Goal: Transaction & Acquisition: Purchase product/service

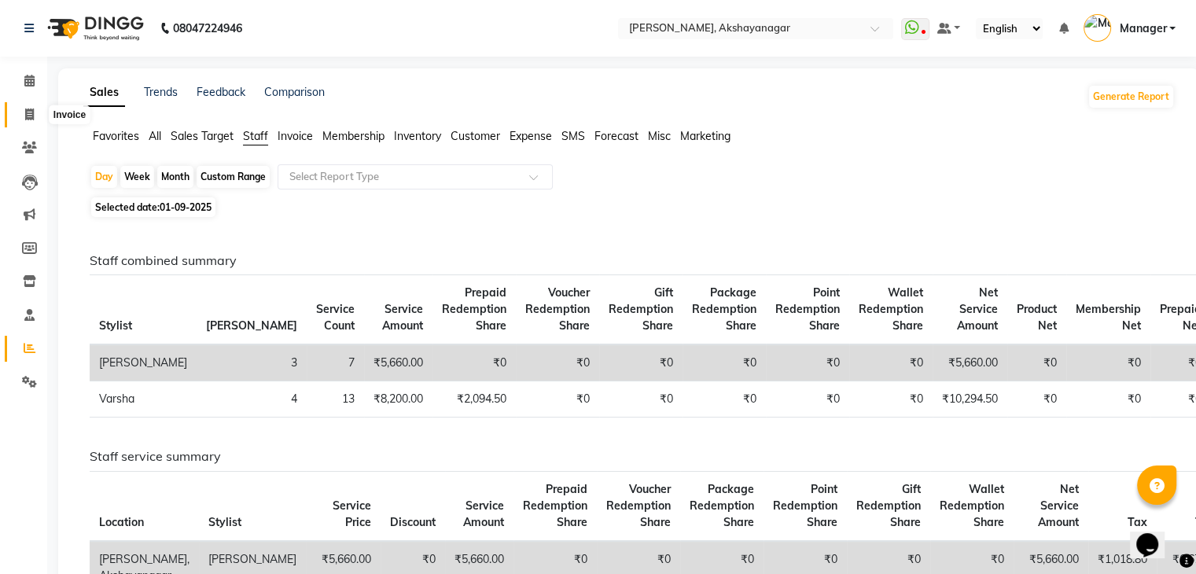
drag, startPoint x: 0, startPoint y: 0, endPoint x: 27, endPoint y: 107, distance: 110.2
click at [27, 107] on span at bounding box center [30, 115] width 28 height 18
select select "service"
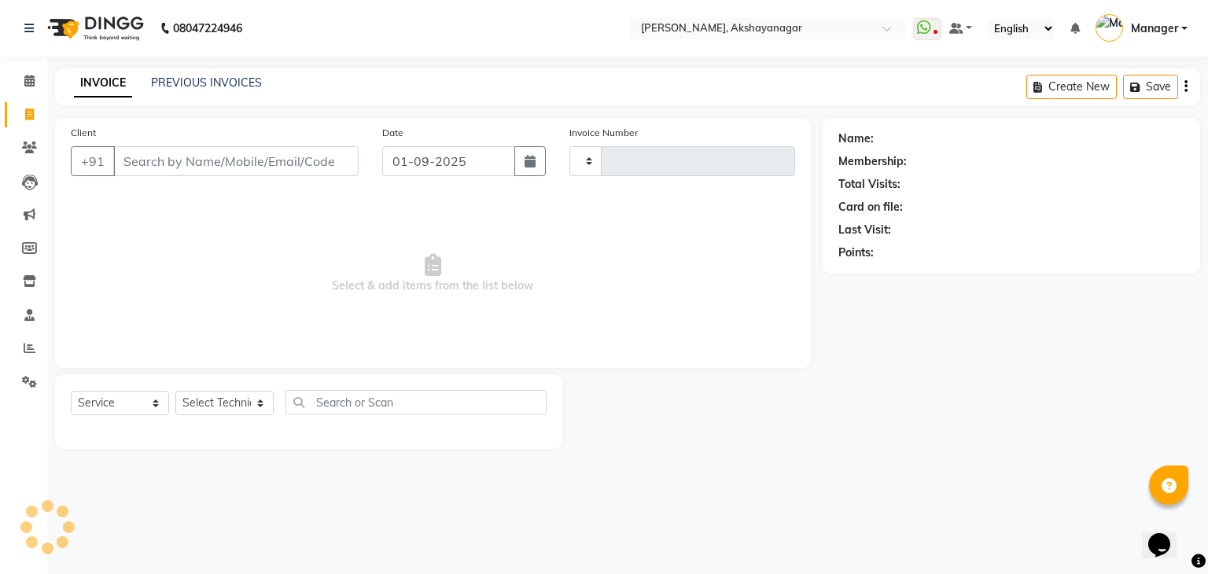
type input "0595"
select select "7395"
click at [180, 161] on input "Client" at bounding box center [235, 161] width 245 height 30
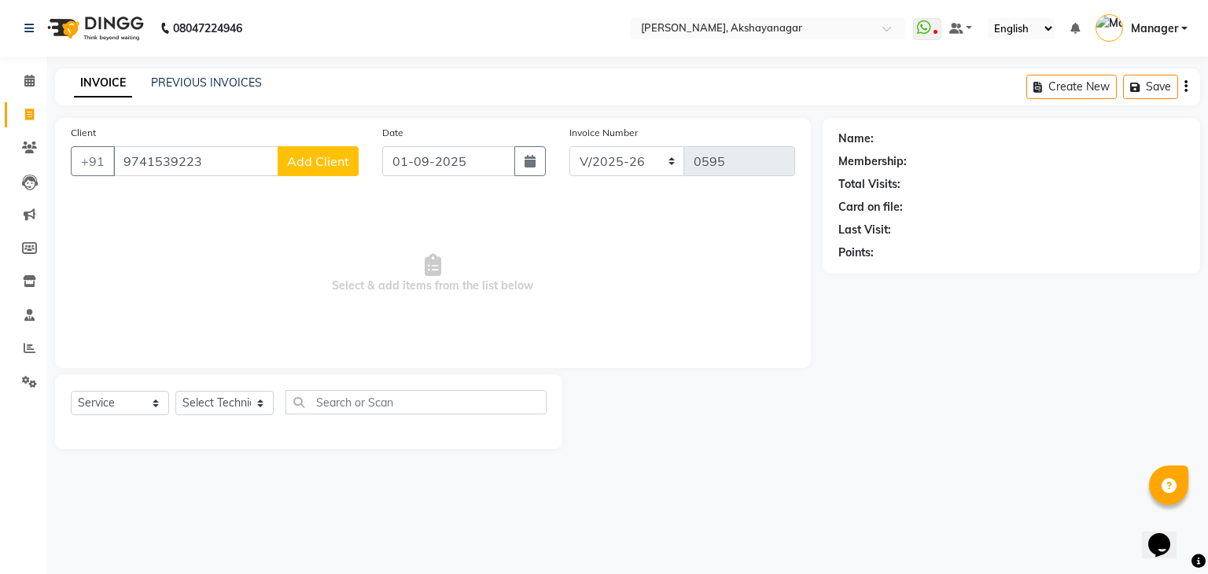
type input "9741539223"
click at [347, 160] on span "Add Client" at bounding box center [318, 161] width 62 height 16
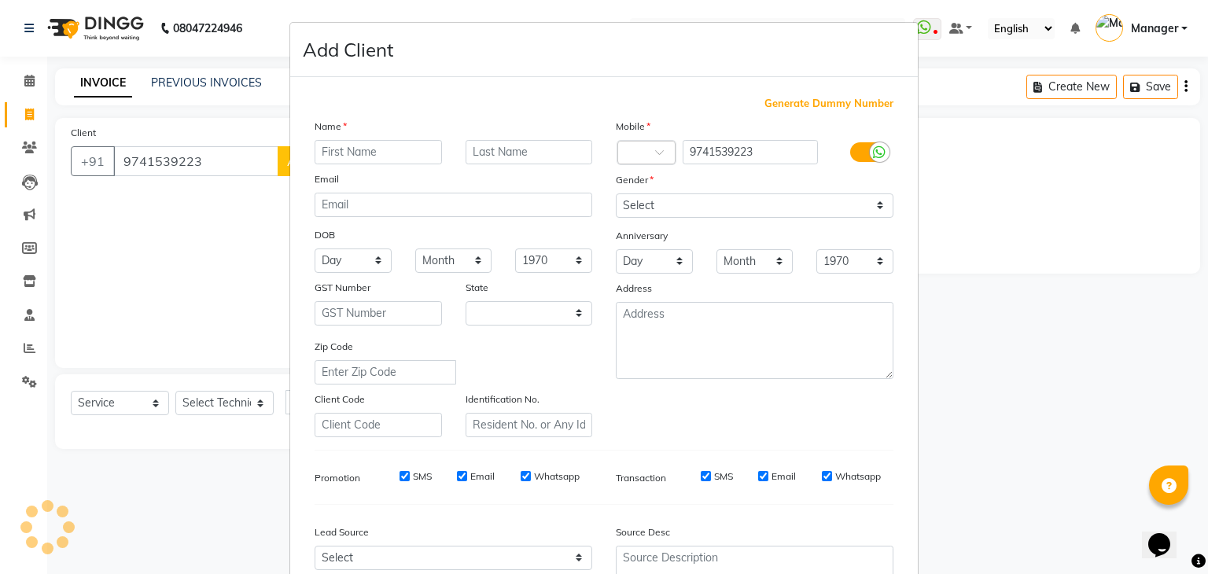
select select "21"
click at [366, 145] on input "text" at bounding box center [378, 152] width 127 height 24
type input "SHERYA"
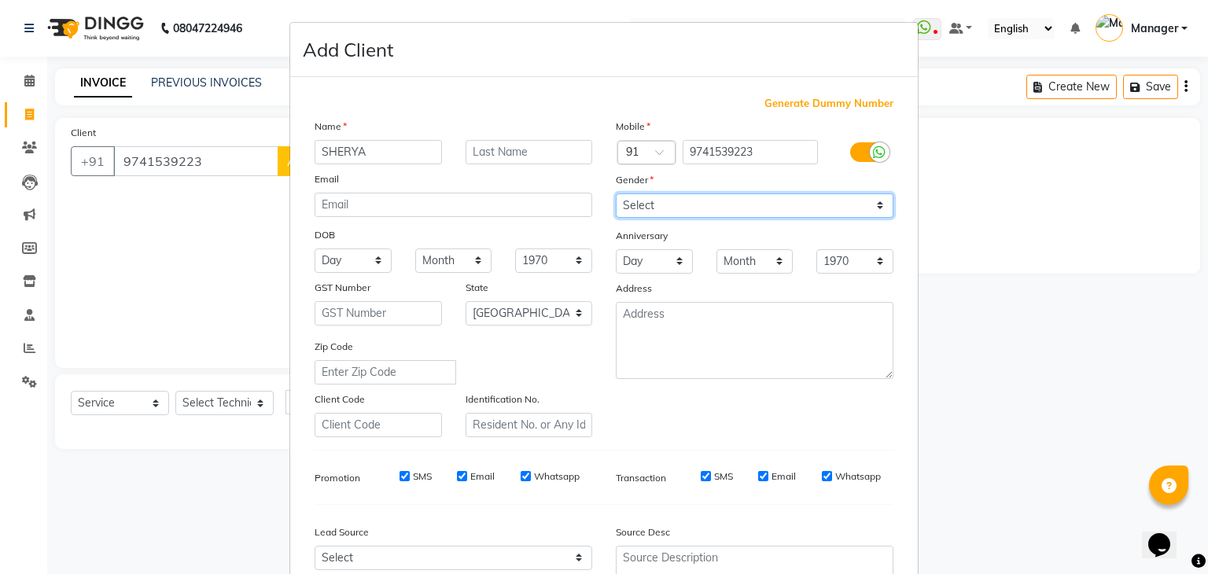
click at [716, 205] on select "Select [DEMOGRAPHIC_DATA] [DEMOGRAPHIC_DATA] Other Prefer Not To Say" at bounding box center [755, 205] width 278 height 24
select select "[DEMOGRAPHIC_DATA]"
click at [616, 194] on select "Select [DEMOGRAPHIC_DATA] [DEMOGRAPHIC_DATA] Other Prefer Not To Say" at bounding box center [755, 205] width 278 height 24
click at [875, 423] on div "Mobile Country Code × 91 9741539223 Gender Select [DEMOGRAPHIC_DATA] [DEMOGRAPH…" at bounding box center [754, 277] width 301 height 319
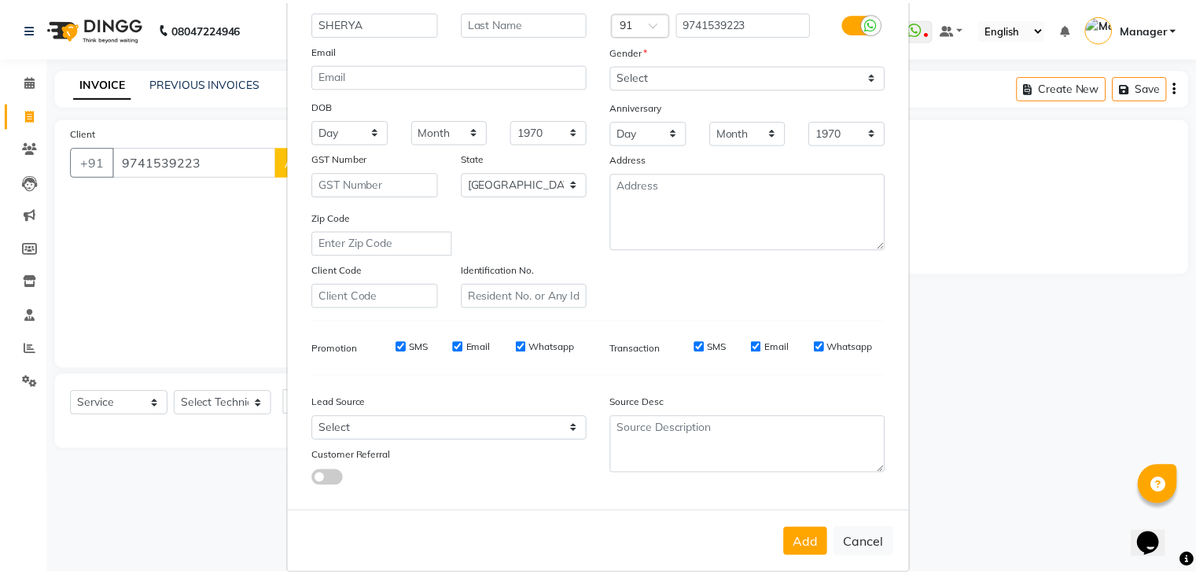
scroll to position [160, 0]
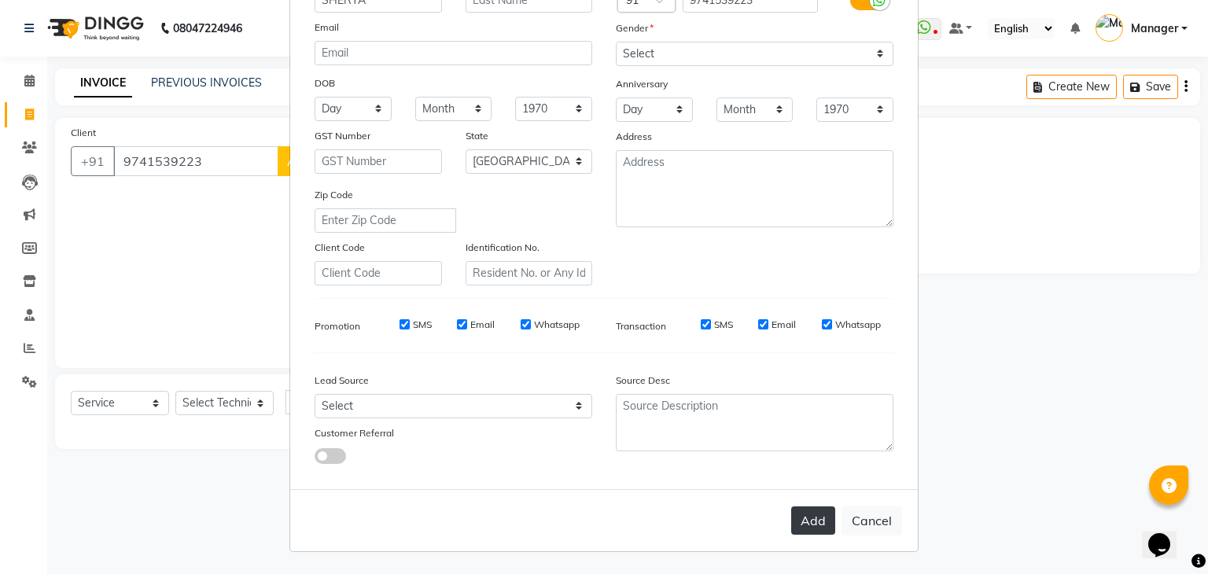
click at [817, 517] on button "Add" at bounding box center [813, 520] width 44 height 28
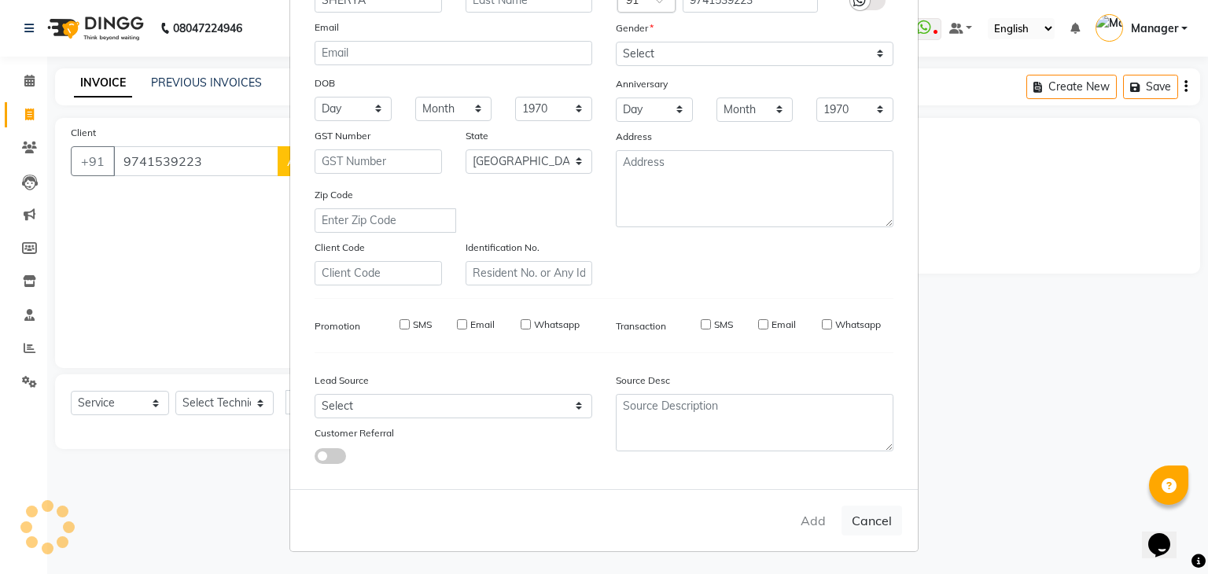
type input "97******23"
select select
select select "null"
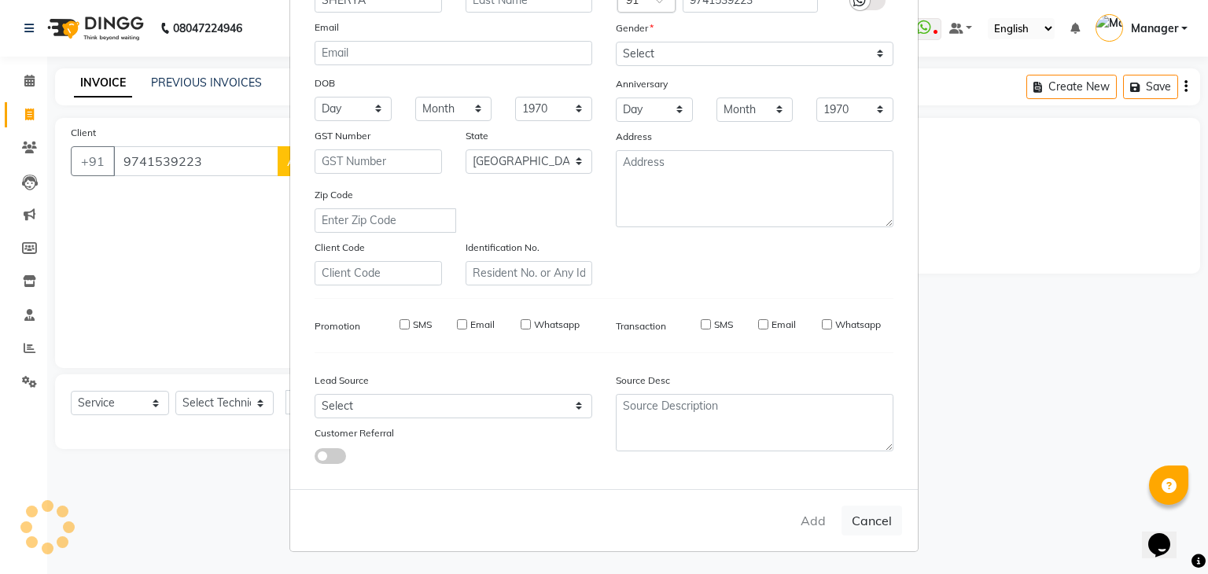
select select
checkbox input "false"
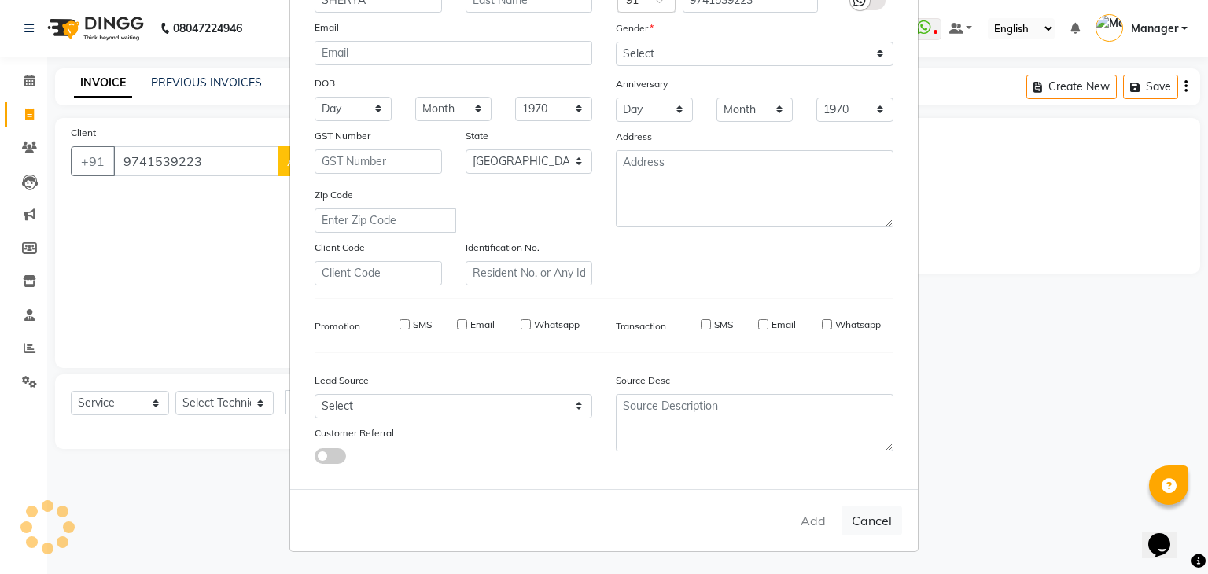
checkbox input "false"
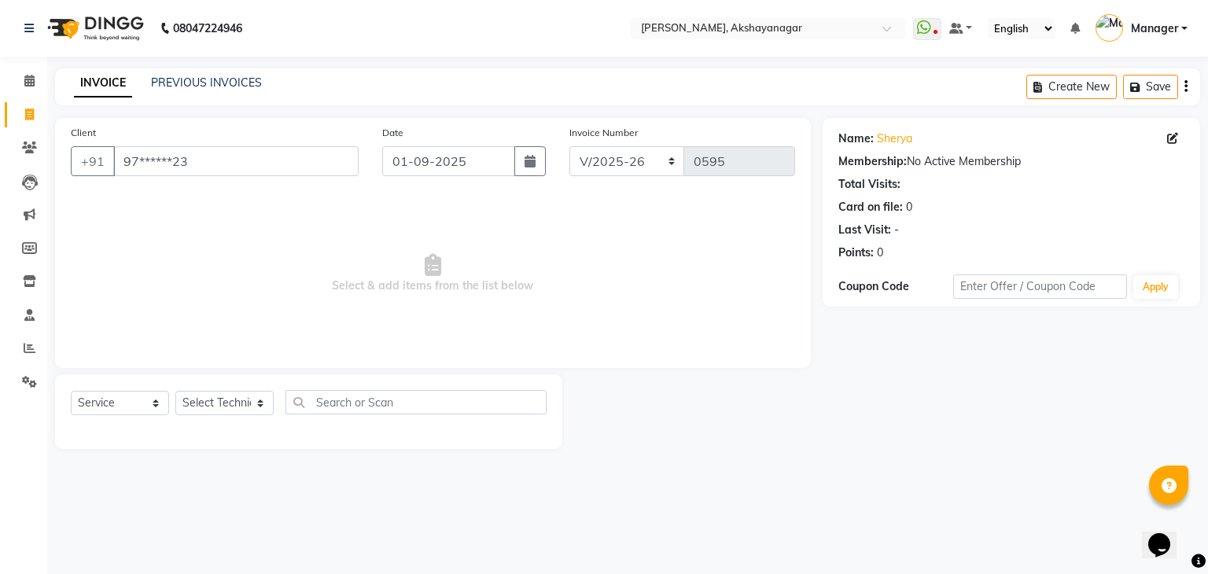
click at [686, 368] on div "Client +91 97******23 Date [DATE] Invoice Number BTH/2025-26 RED/2025-26 V/2025…" at bounding box center [433, 243] width 756 height 250
click at [245, 407] on select "Select Technician Arun Manager [PERSON_NAME]" at bounding box center [224, 403] width 98 height 24
select select "86675"
click at [175, 392] on select "Select Technician Arun Manager [PERSON_NAME]" at bounding box center [224, 403] width 98 height 24
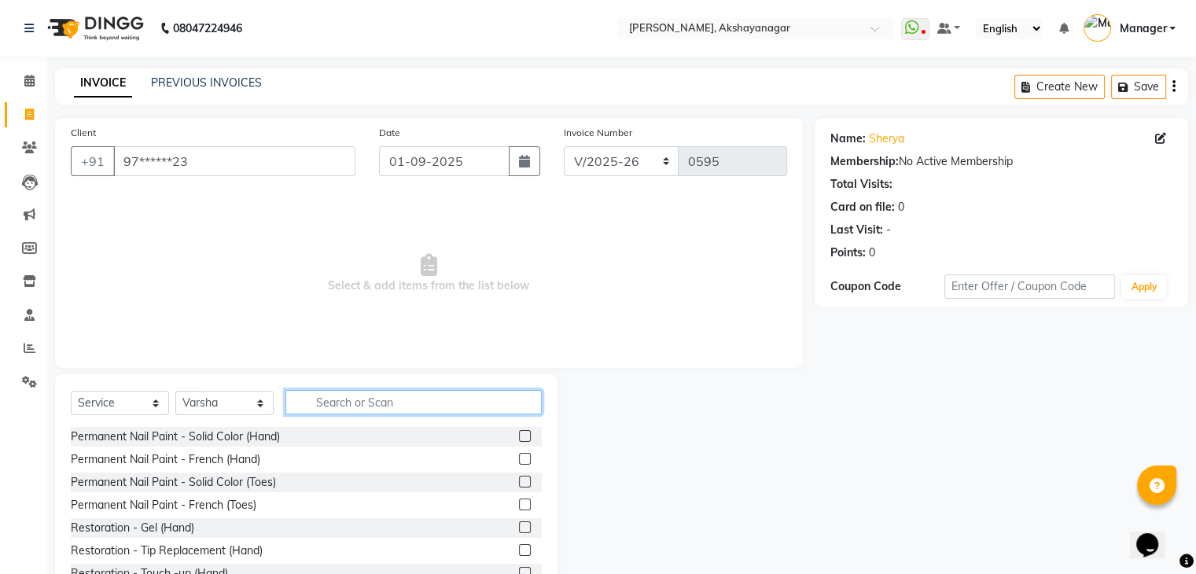
click at [322, 408] on input "text" at bounding box center [413, 402] width 256 height 24
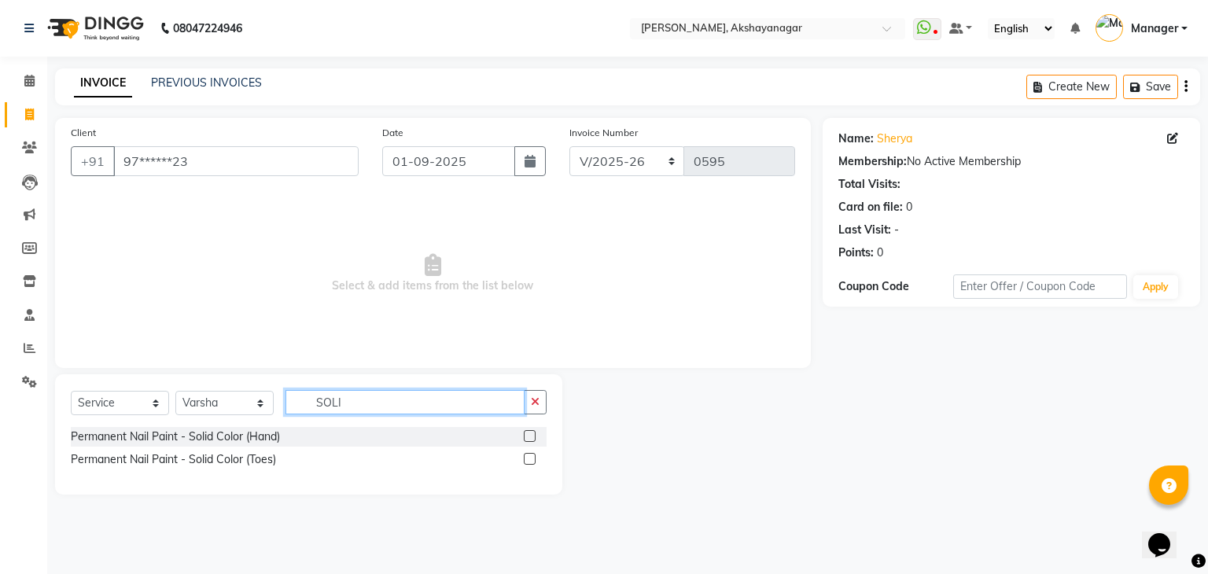
type input "SOLI"
click at [528, 438] on label at bounding box center [530, 436] width 12 height 12
click at [528, 438] on input "checkbox" at bounding box center [529, 437] width 10 height 10
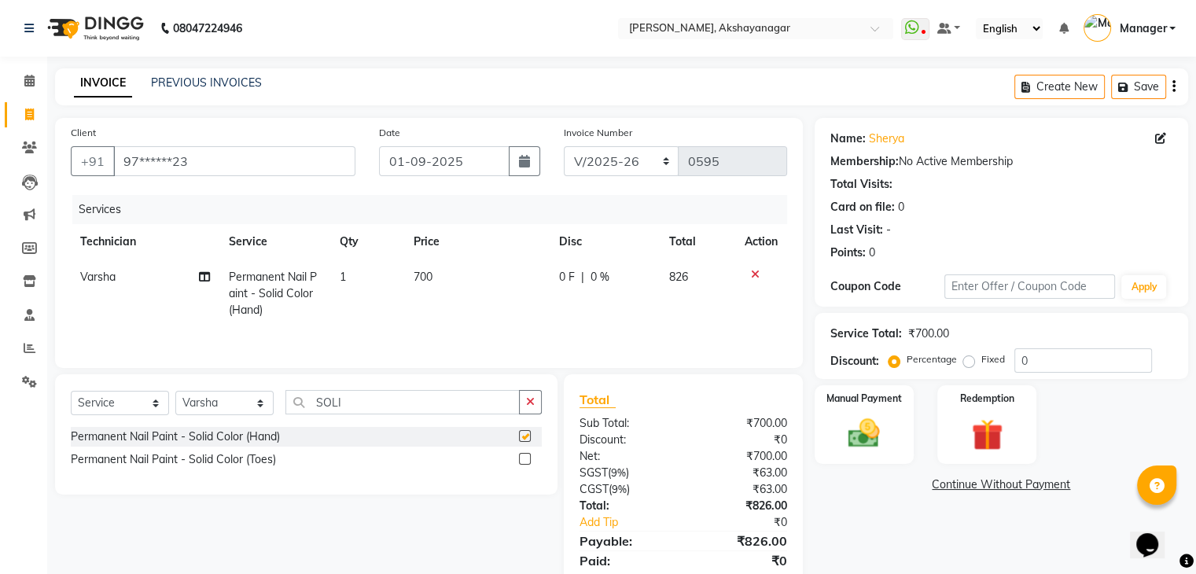
checkbox input "false"
drag, startPoint x: 360, startPoint y: 405, endPoint x: 428, endPoint y: 276, distance: 145.6
click at [428, 276] on div "Client +91 97******23 Date [DATE] Invoice Number BTH/2025-26 RED/2025-26 V/2025…" at bounding box center [428, 362] width 771 height 488
click at [428, 276] on span "700" at bounding box center [423, 277] width 19 height 14
select select "86675"
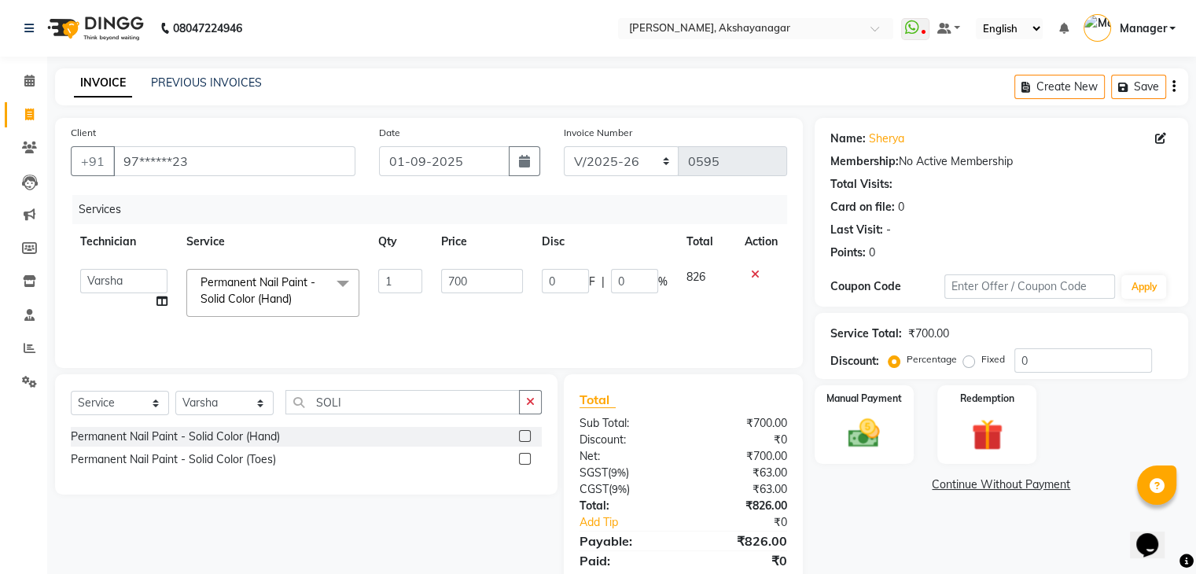
click at [428, 276] on td "1" at bounding box center [401, 293] width 64 height 67
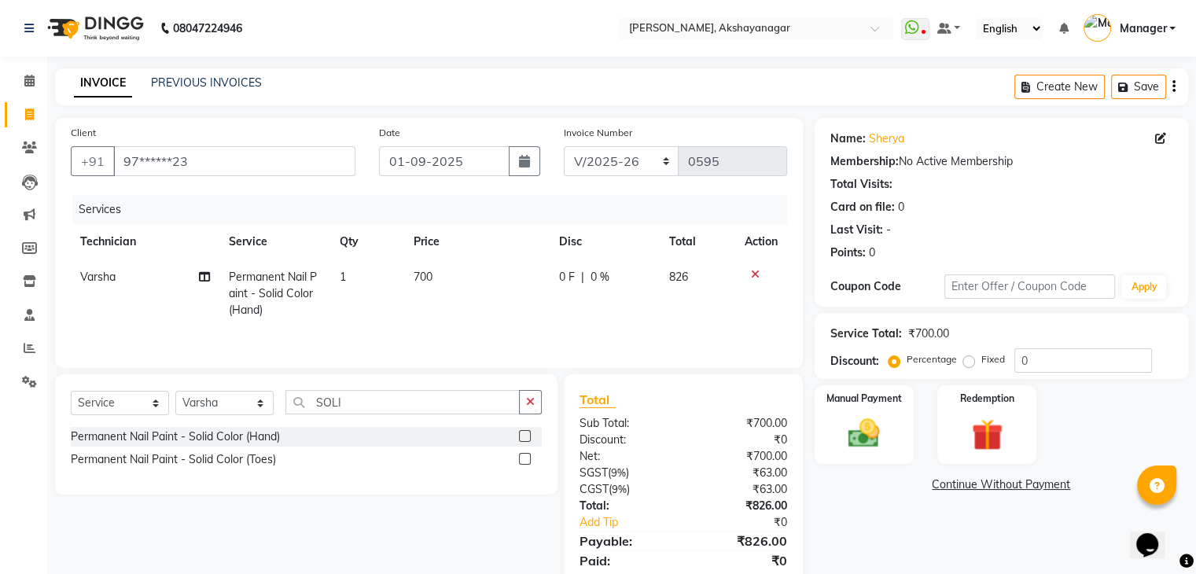
click at [434, 275] on td "700" at bounding box center [476, 294] width 145 height 68
select select "86675"
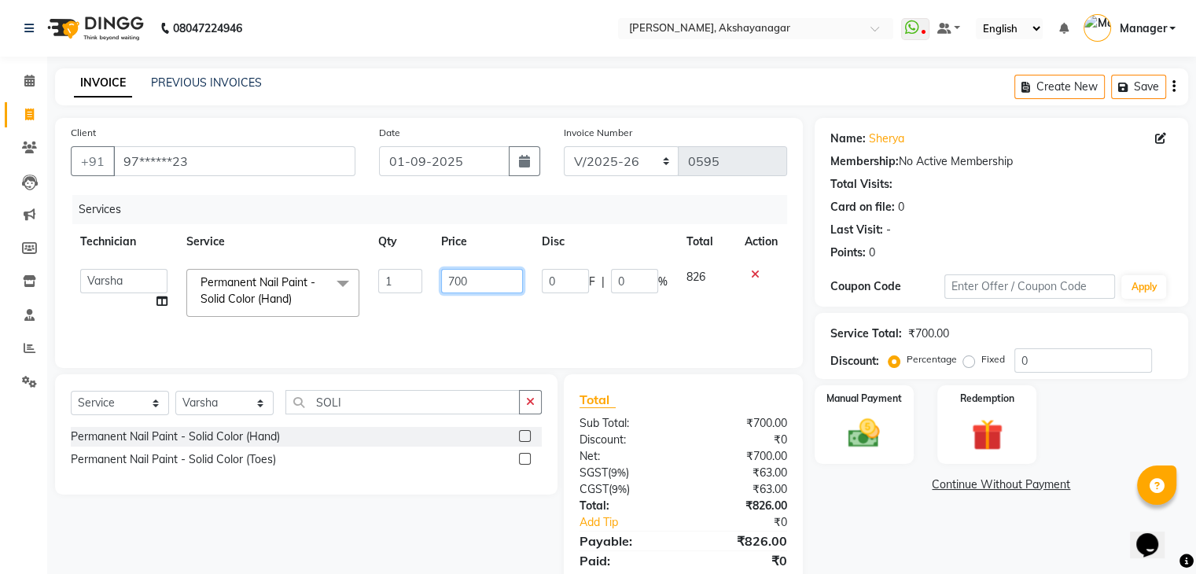
click at [468, 285] on input "700" at bounding box center [482, 281] width 82 height 24
click at [468, 285] on input "7350" at bounding box center [482, 281] width 82 height 24
type input "350"
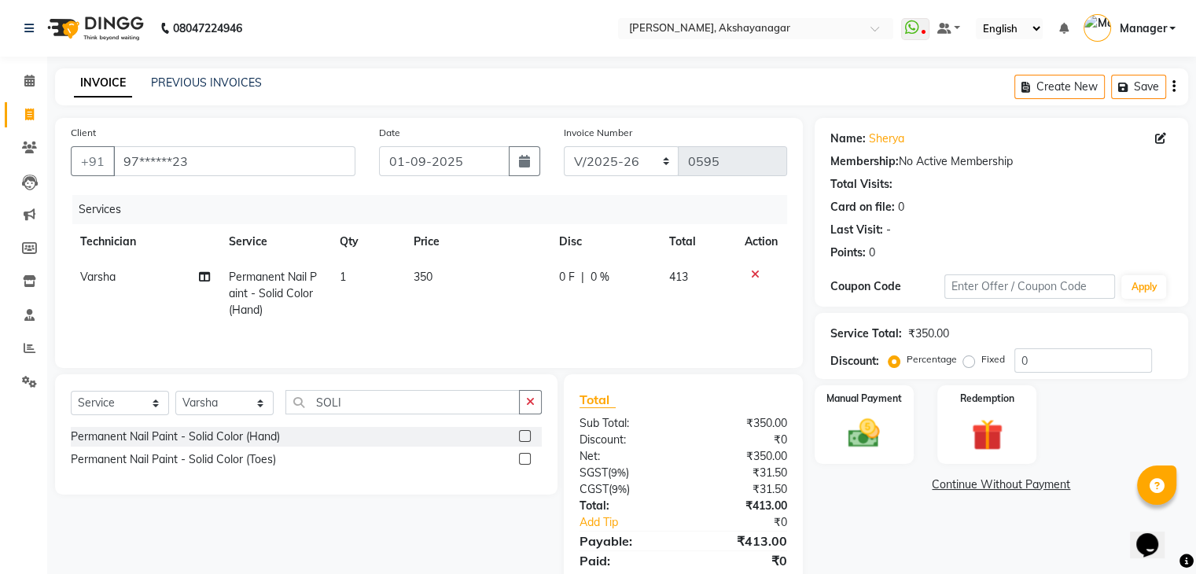
click at [469, 317] on td "350" at bounding box center [476, 294] width 145 height 68
select select "86675"
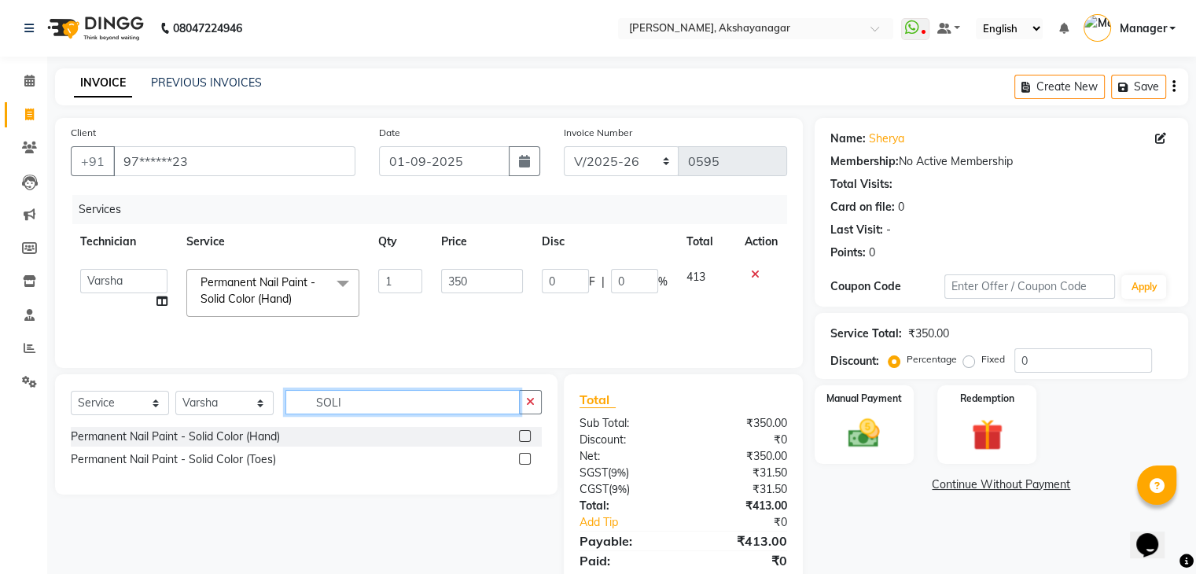
click at [371, 403] on input "SOLI" at bounding box center [402, 402] width 234 height 24
type input "S"
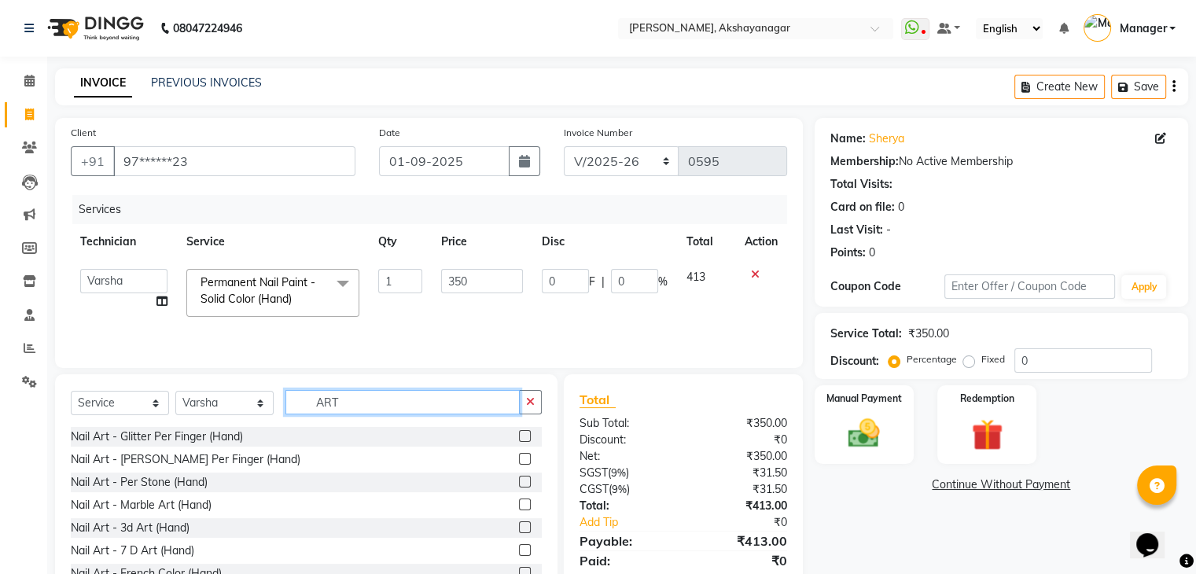
type input "ART"
click at [519, 458] on label at bounding box center [525, 459] width 12 height 12
click at [519, 458] on input "checkbox" at bounding box center [524, 460] width 10 height 10
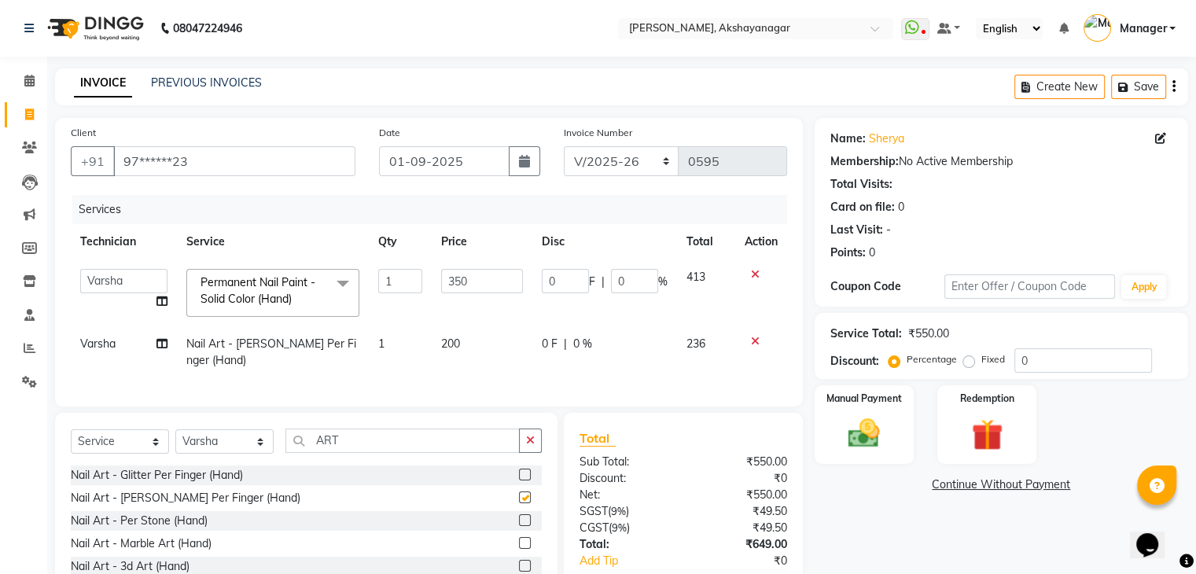
checkbox input "false"
click at [677, 413] on div "Total Sub Total: ₹550.00 Discount: ₹0 Net: ₹550.00 SGST ( 9% ) ₹49.50 CGST ( 9%…" at bounding box center [683, 528] width 239 height 231
click at [408, 435] on input "ART" at bounding box center [402, 441] width 234 height 24
type input "A"
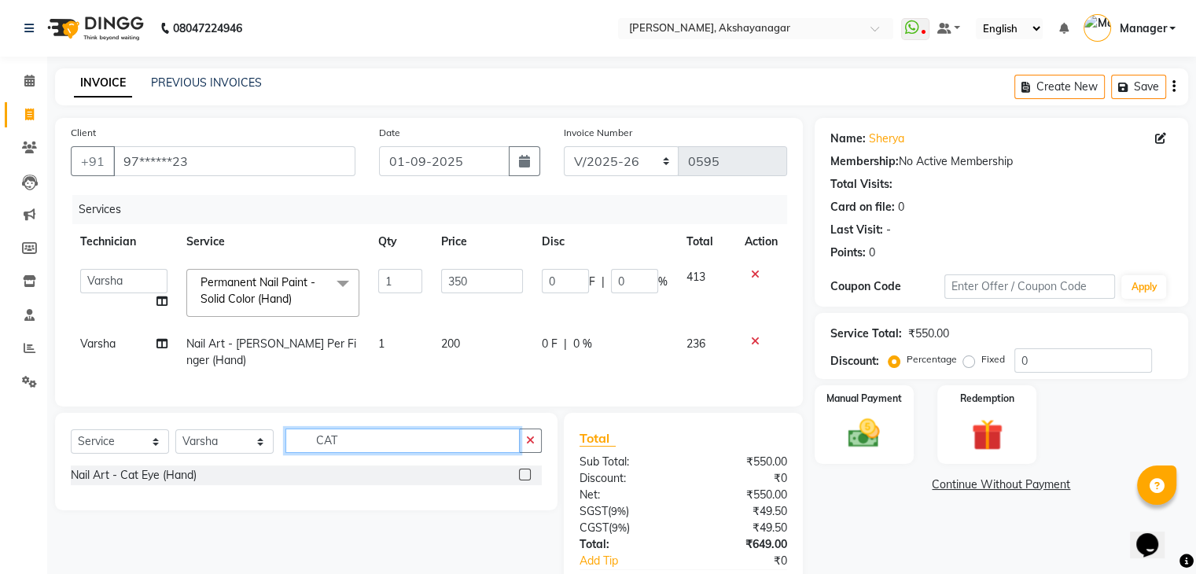
type input "CAT"
click at [525, 473] on label at bounding box center [525, 475] width 12 height 12
click at [525, 473] on input "checkbox" at bounding box center [524, 475] width 10 height 10
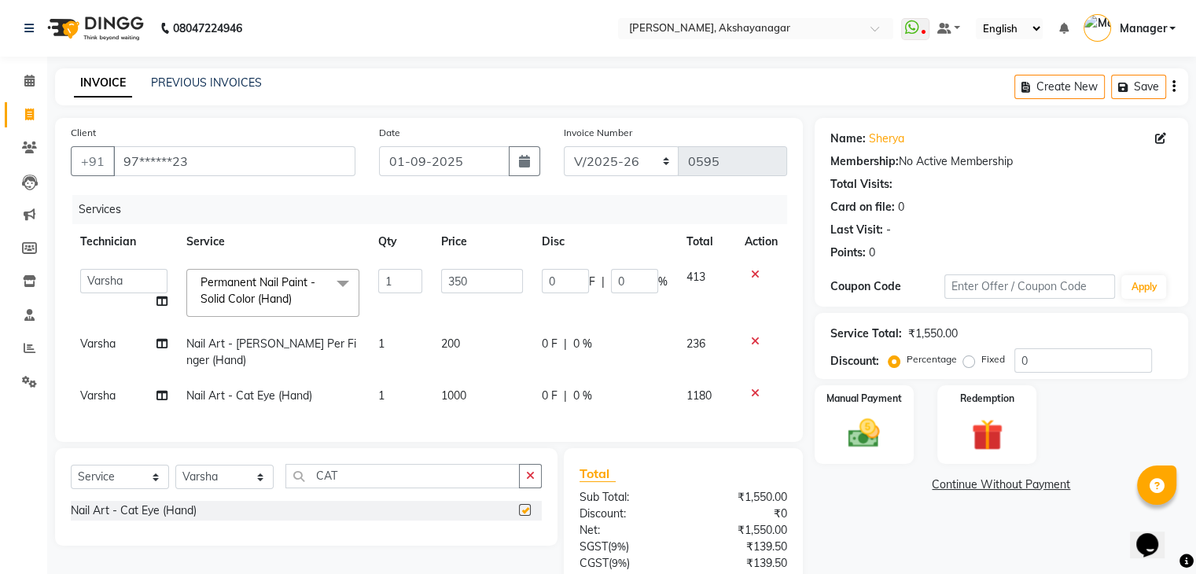
checkbox input "false"
click at [904, 536] on div "Name: Sherya Membership: No Active Membership Total Visits: Card on file: 0 Las…" at bounding box center [1007, 399] width 385 height 562
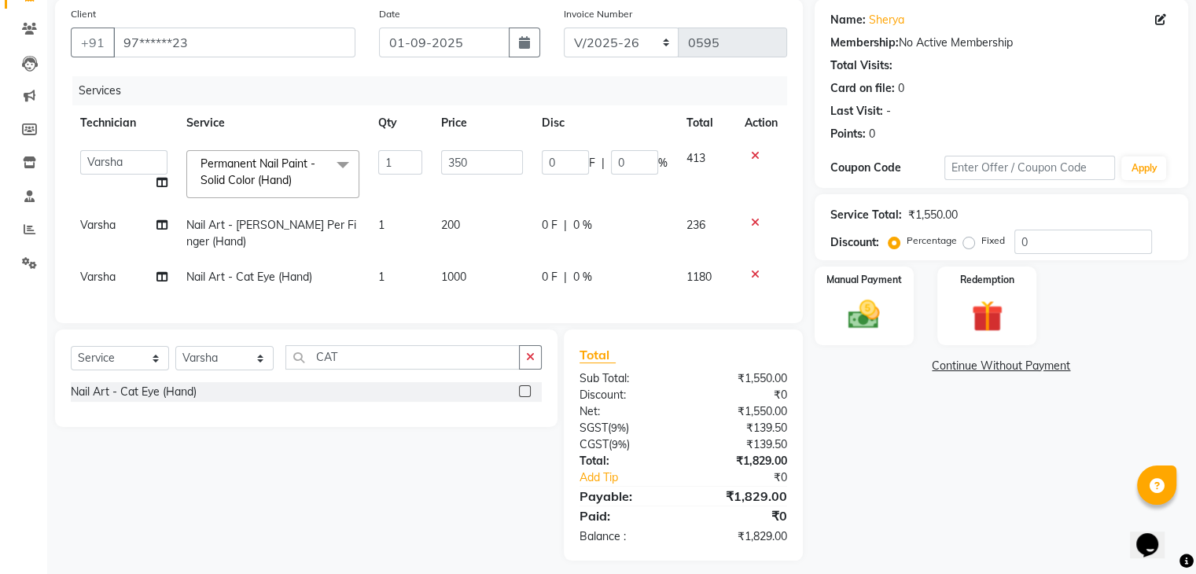
scroll to position [124, 0]
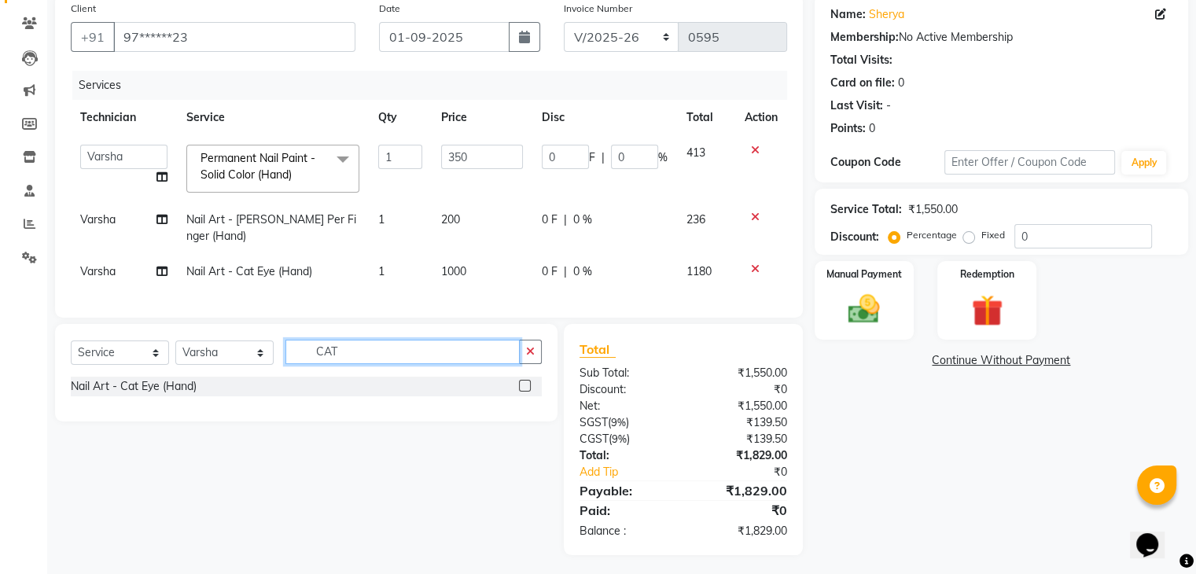
click at [377, 350] on input "CAT" at bounding box center [402, 352] width 234 height 24
type input "C"
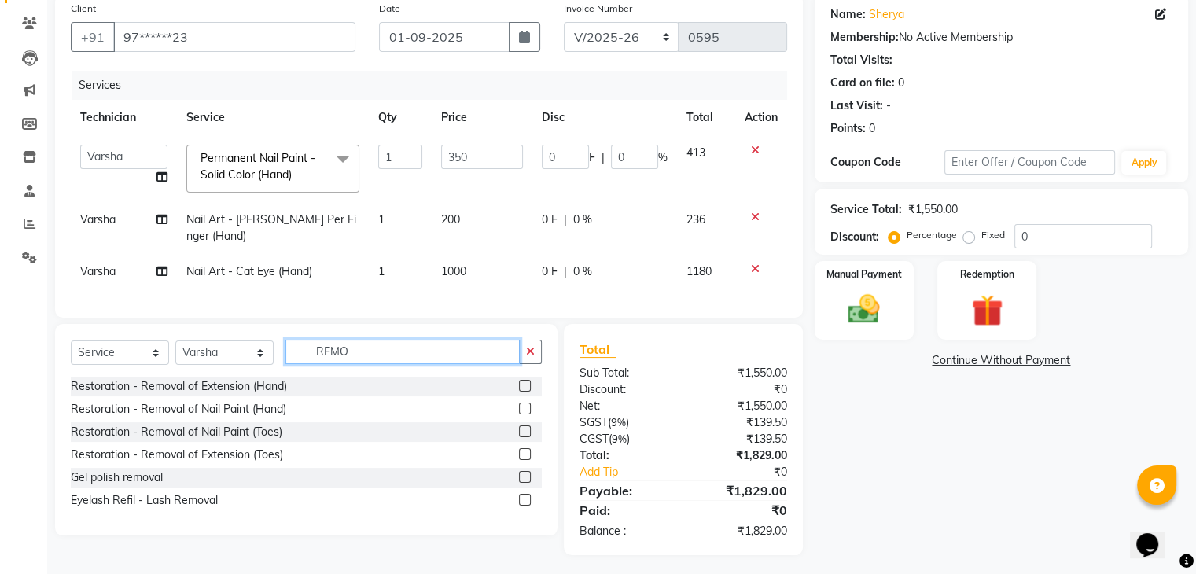
type input "REMO"
click at [523, 475] on label at bounding box center [525, 477] width 12 height 12
click at [523, 475] on input "checkbox" at bounding box center [524, 478] width 10 height 10
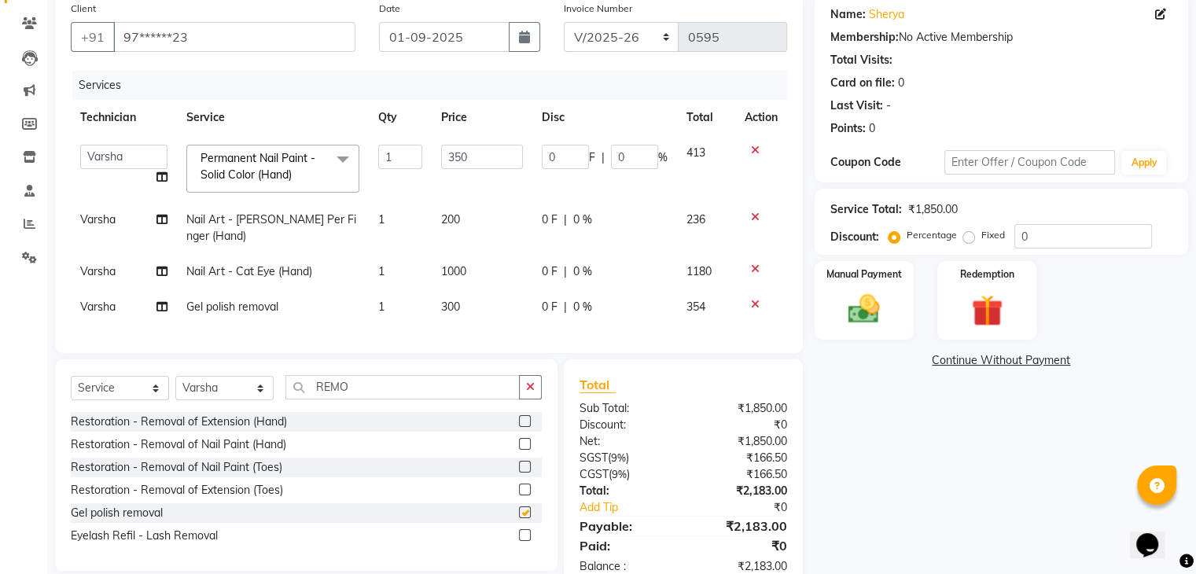
checkbox input "false"
click at [868, 387] on div "Name: Sherya Membership: No Active Membership Total Visits: Card on file: 0 Las…" at bounding box center [1007, 292] width 385 height 597
drag, startPoint x: 866, startPoint y: 500, endPoint x: 900, endPoint y: 450, distance: 60.6
click at [900, 450] on div "Name: Sherya Membership: No Active Membership Total Visits: Card on file: 0 Las…" at bounding box center [1007, 292] width 385 height 597
click at [94, 300] on span "Varsha" at bounding box center [97, 307] width 35 height 14
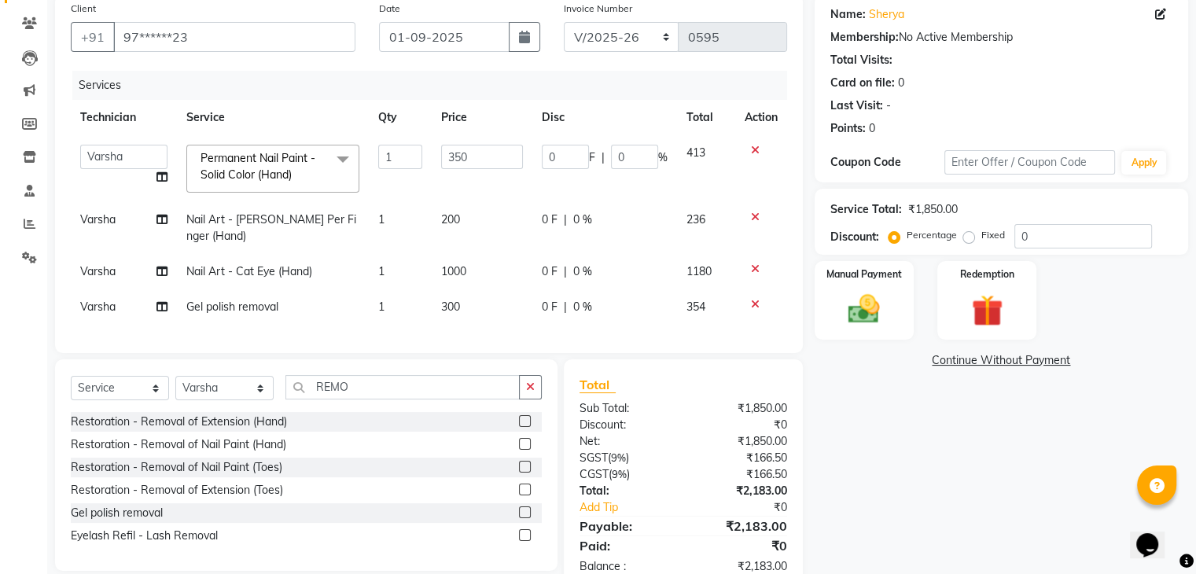
select select "86675"
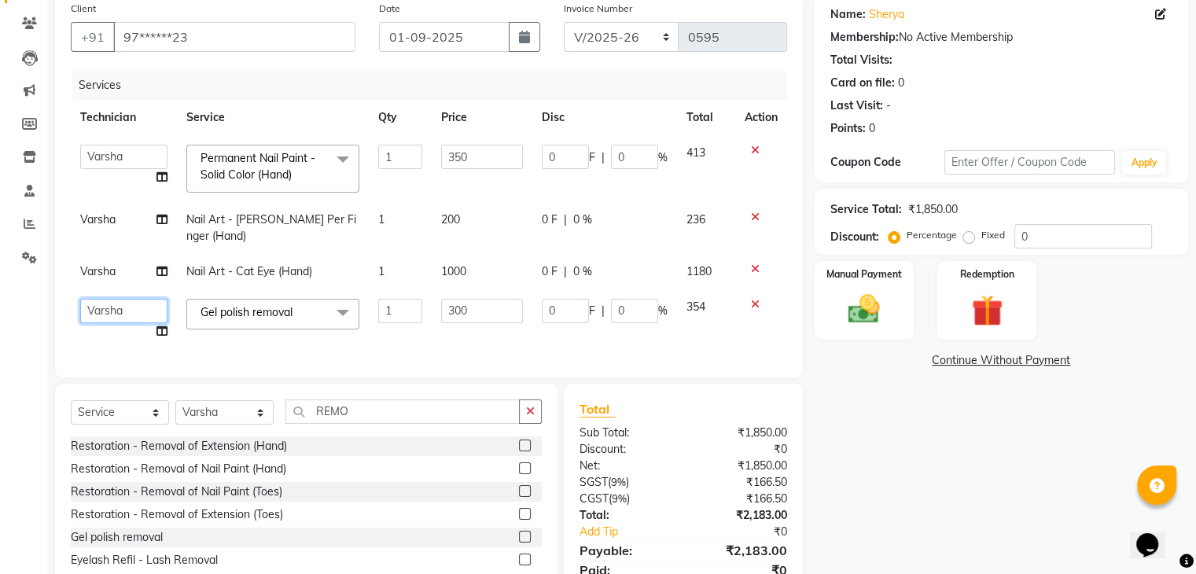
click at [101, 299] on select "Arun Manager [PERSON_NAME]" at bounding box center [123, 311] width 87 height 24
select select "88607"
click at [133, 299] on select "Arun Manager [PERSON_NAME]" at bounding box center [123, 311] width 87 height 24
select select "86675"
click at [903, 447] on div "Name: Sherya Membership: No Active Membership Total Visits: Card on file: 0 Las…" at bounding box center [1007, 304] width 385 height 621
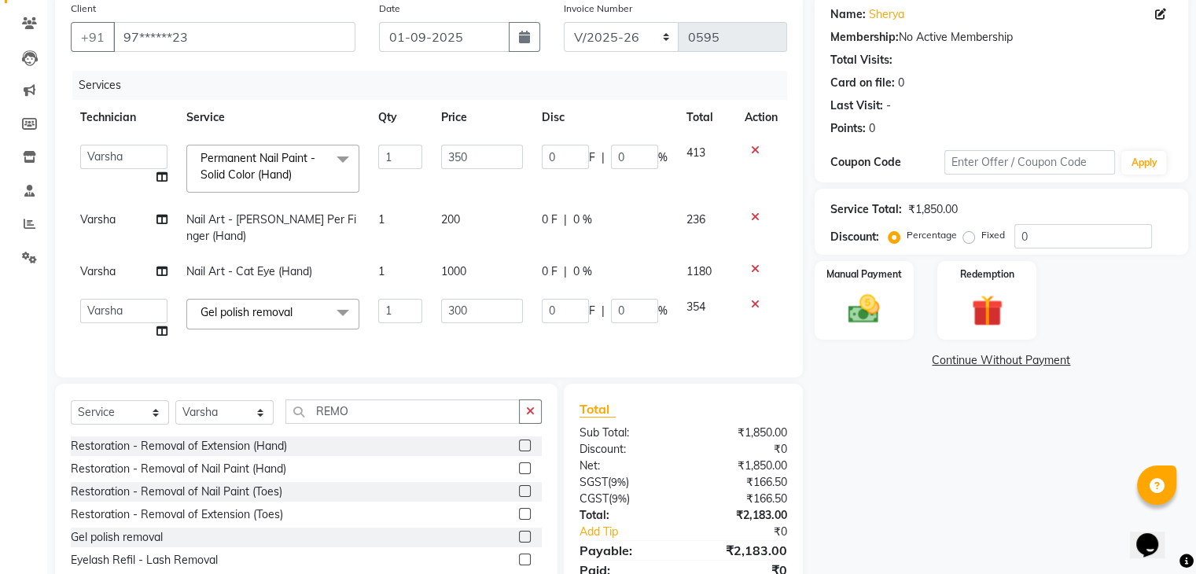
drag, startPoint x: 890, startPoint y: 473, endPoint x: 926, endPoint y: 528, distance: 65.4
click at [926, 528] on div "Name: Sherya Membership: No Active Membership Total Visits: Card on file: 0 Las…" at bounding box center [1007, 304] width 385 height 621
click at [883, 298] on img at bounding box center [864, 310] width 53 height 38
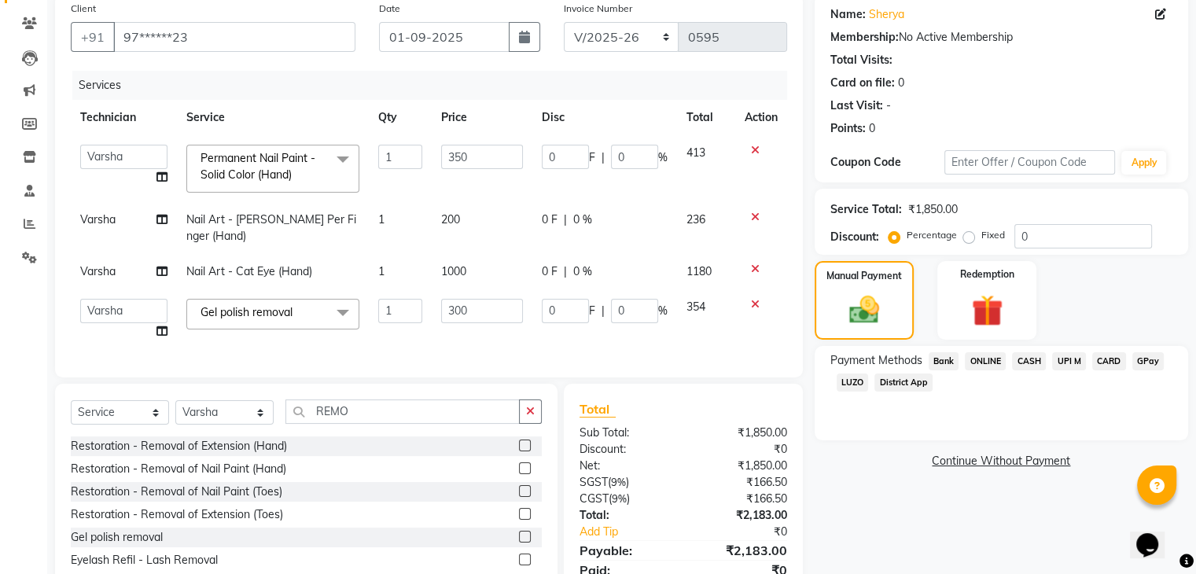
click at [1028, 361] on span "CASH" at bounding box center [1029, 361] width 34 height 18
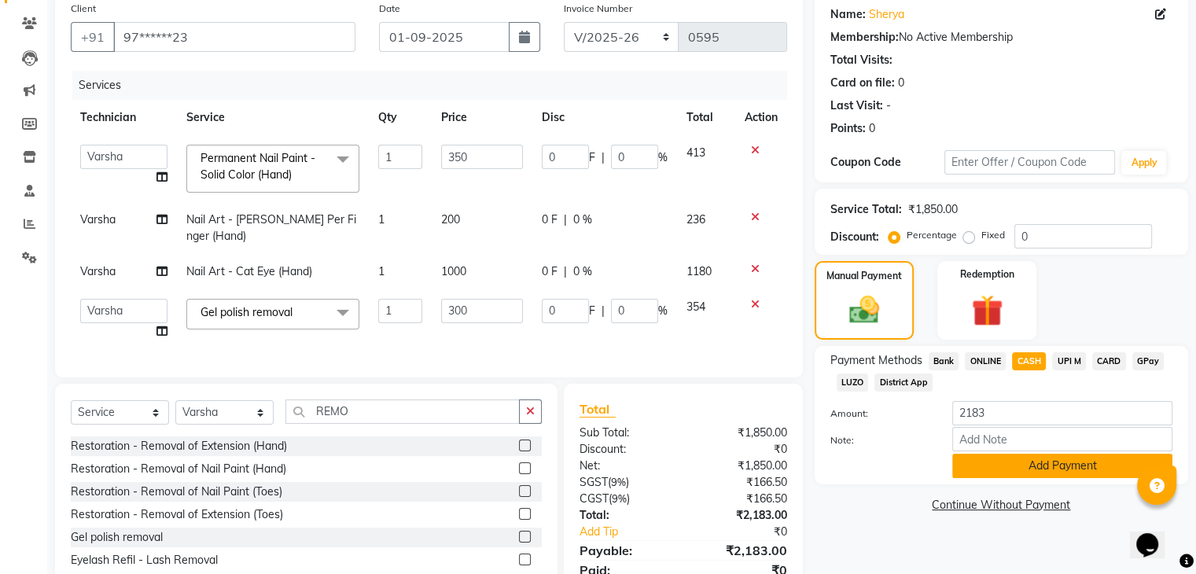
click at [1088, 468] on button "Add Payment" at bounding box center [1062, 466] width 220 height 24
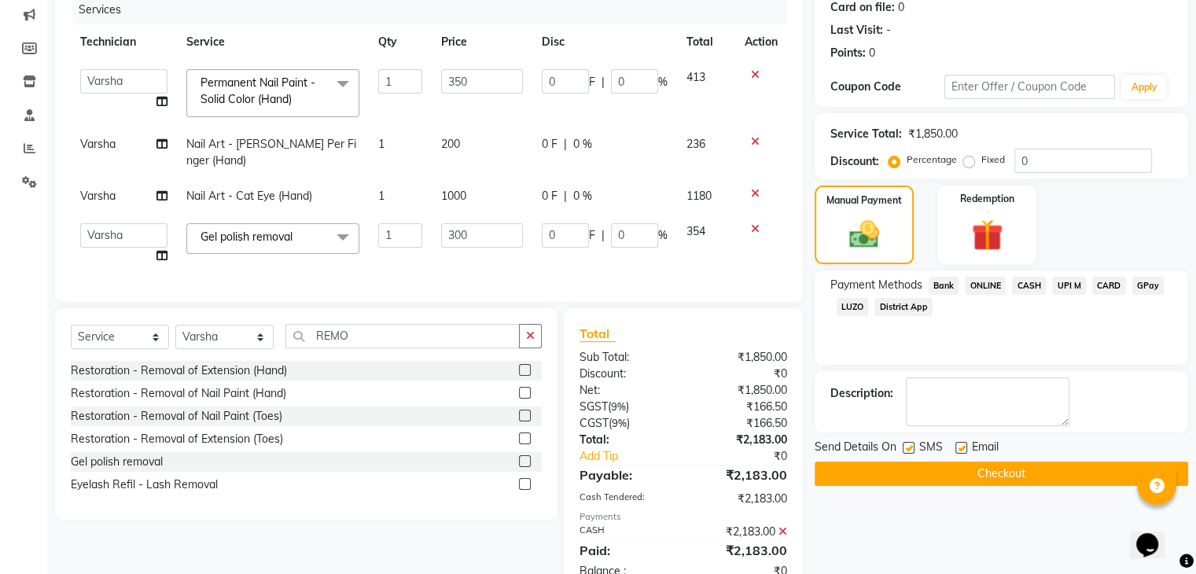
scroll to position [240, 0]
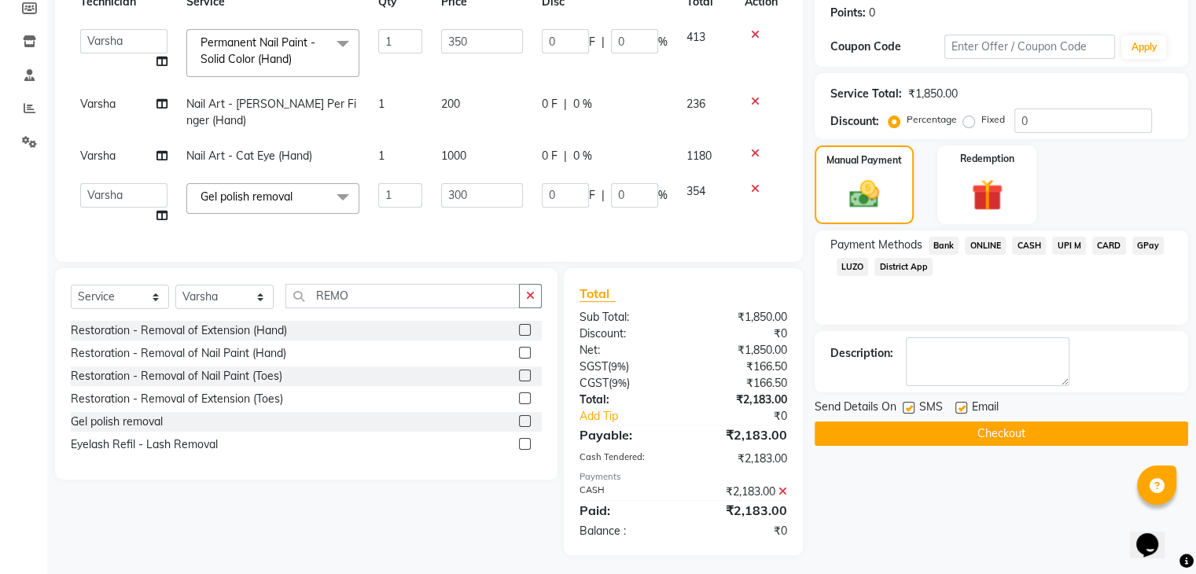
click at [1019, 430] on button "Checkout" at bounding box center [1002, 434] width 374 height 24
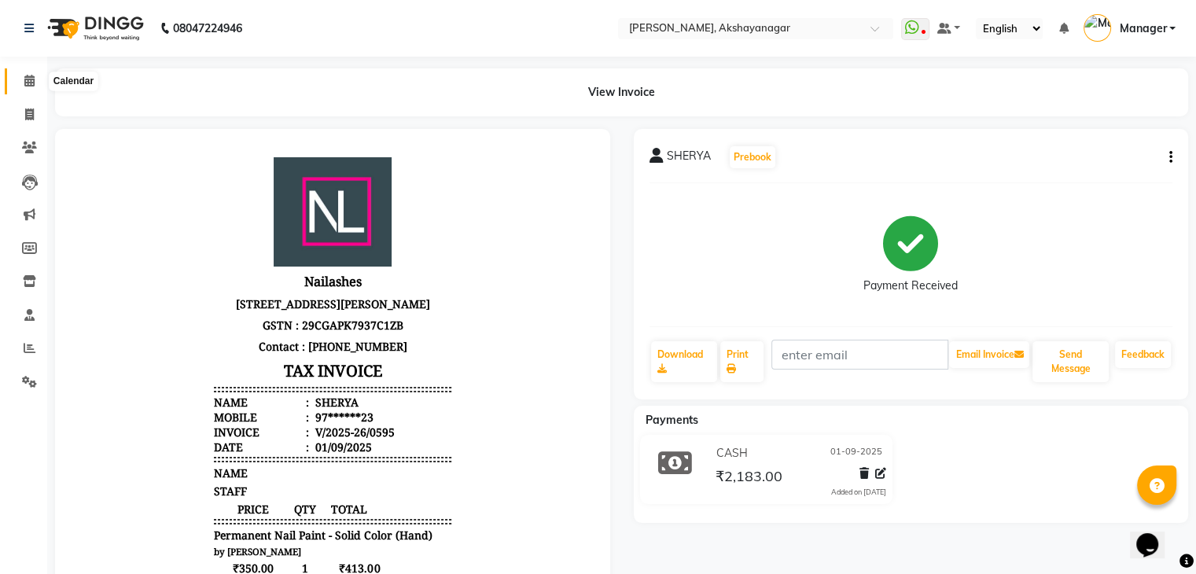
click at [30, 84] on icon at bounding box center [29, 81] width 10 height 12
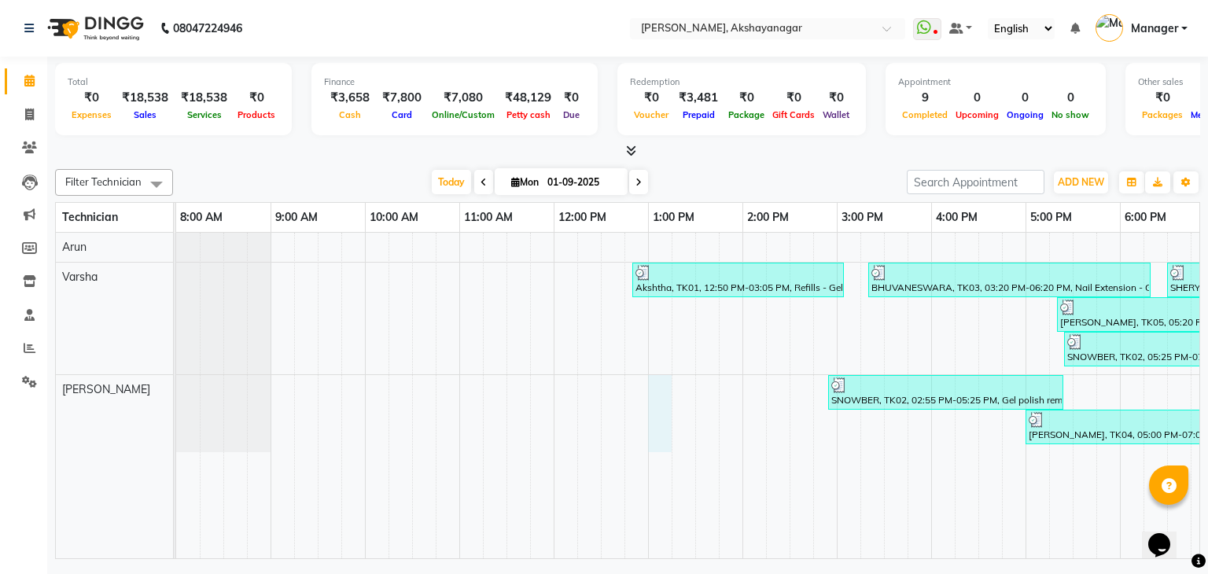
click at [651, 401] on div "Akshtha, TK01, 12:50 PM-03:05 PM, Refills - Gel (Hand),Nail Art - Cat Eye (Hand…" at bounding box center [789, 396] width 1227 height 326
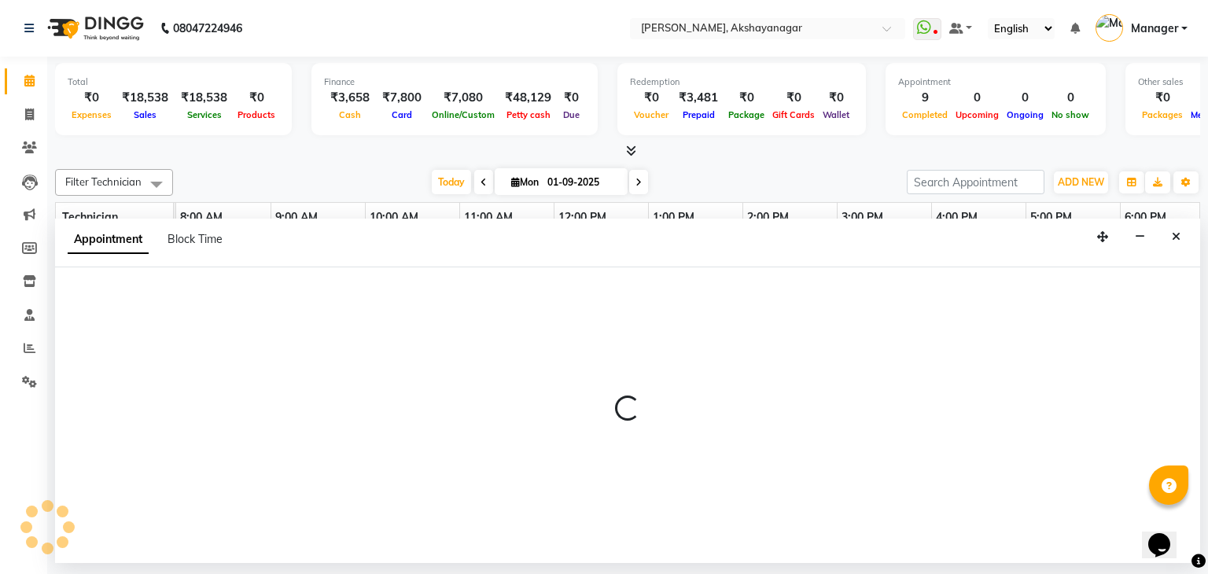
select select "88607"
select select "780"
select select "tentative"
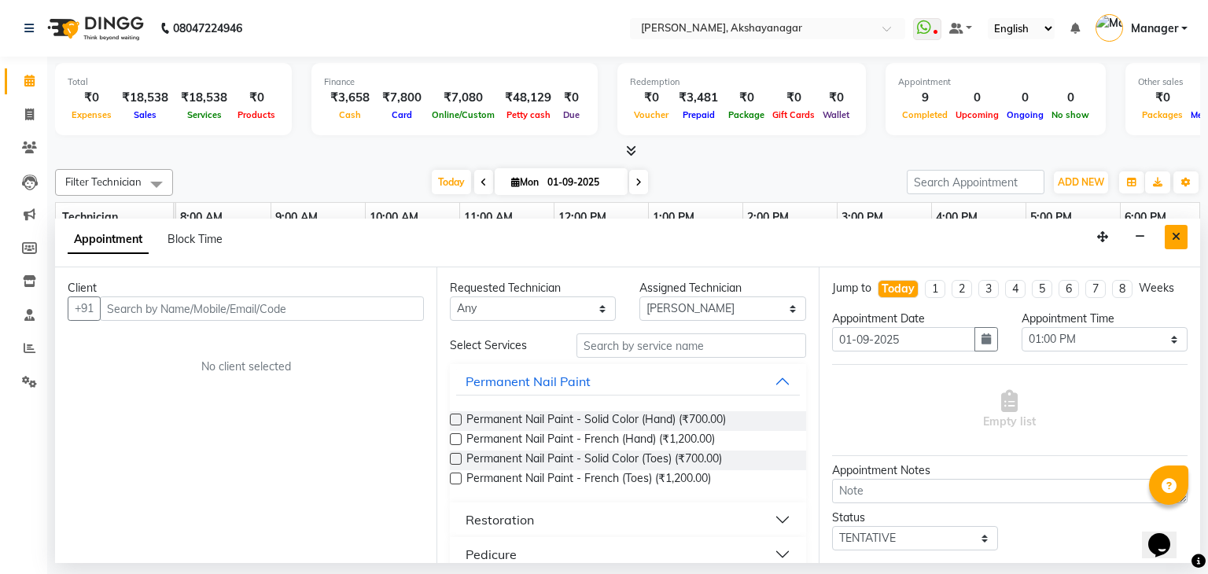
click at [1173, 238] on icon "Close" at bounding box center [1176, 236] width 9 height 11
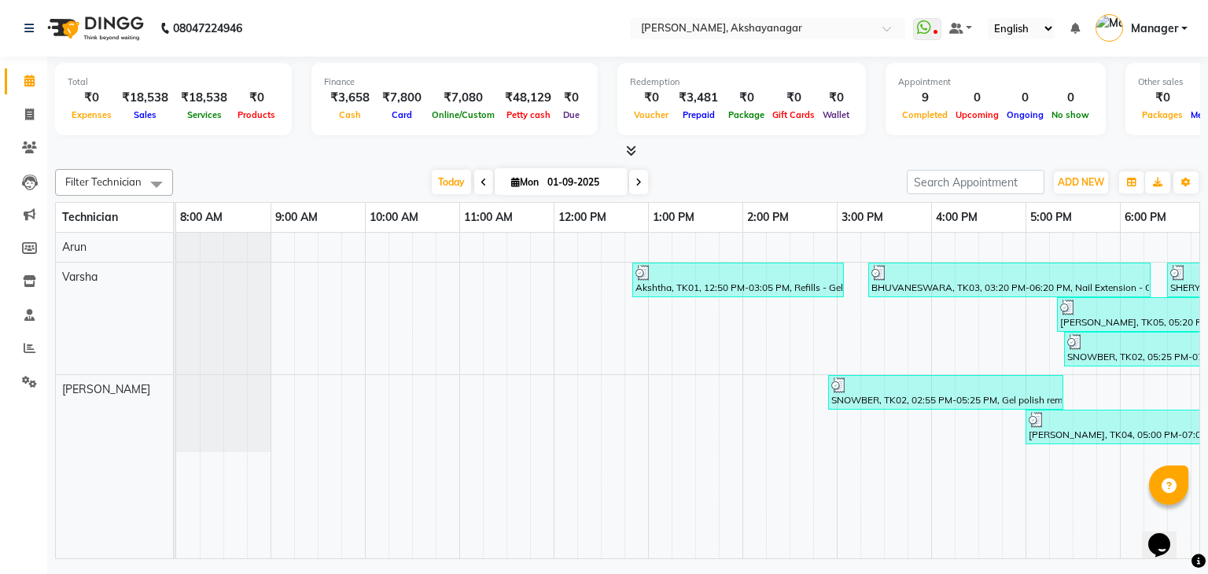
click at [1129, 558] on td "Akshtha, TK01, 12:50 PM-03:05 PM, Refills - Gel (Hand),Nail Art - Cat Eye (Hand…" at bounding box center [688, 396] width 1024 height 327
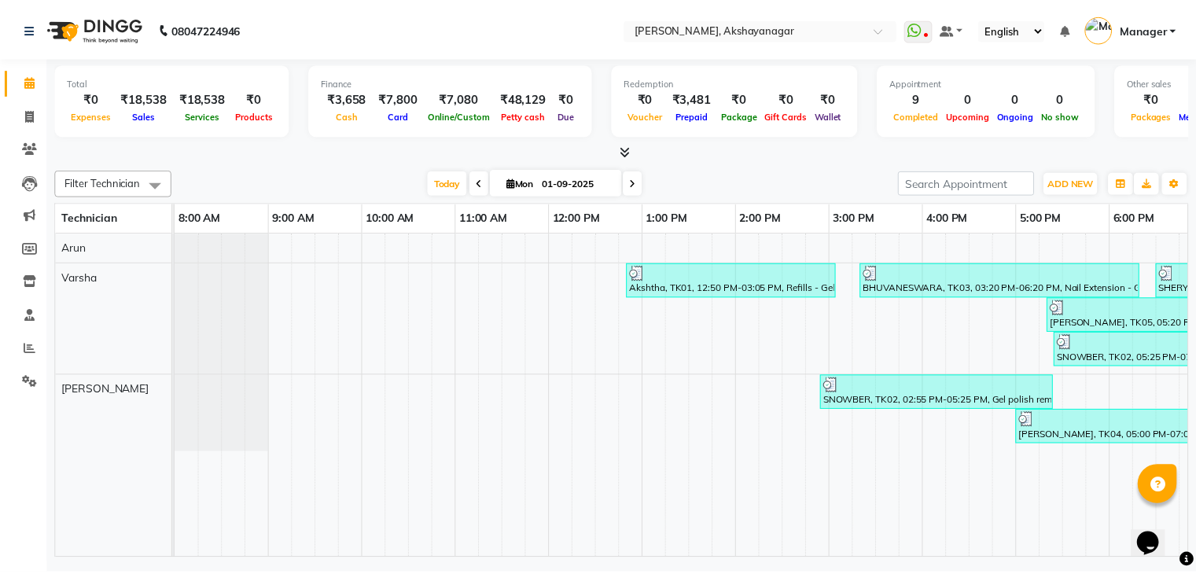
scroll to position [0, 203]
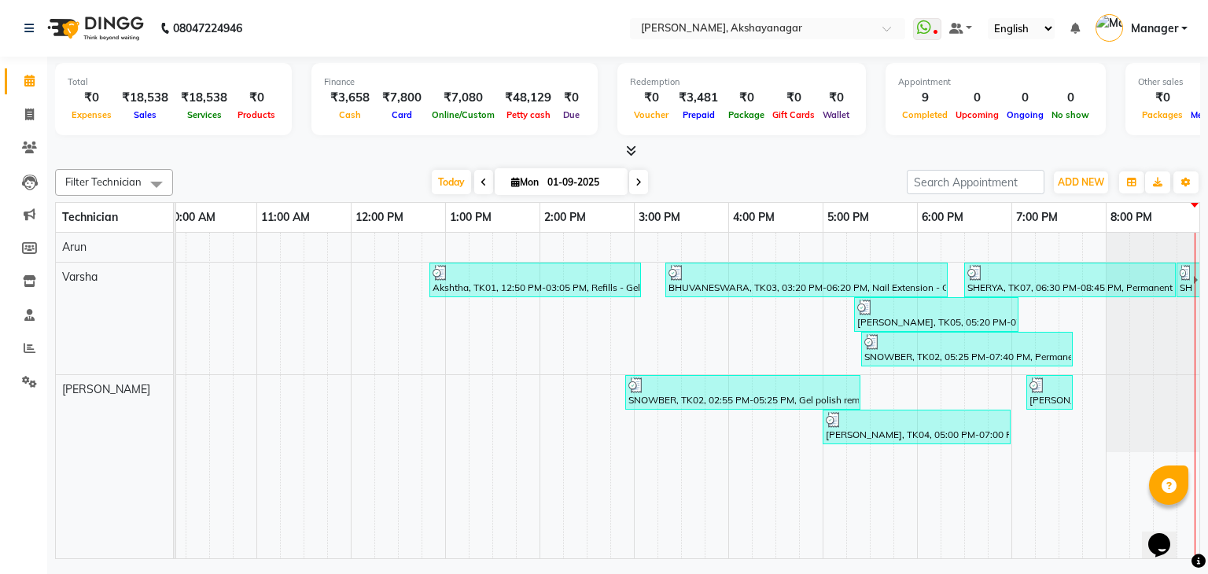
click at [629, 149] on icon at bounding box center [631, 151] width 10 height 12
